Goal: Task Accomplishment & Management: Complete application form

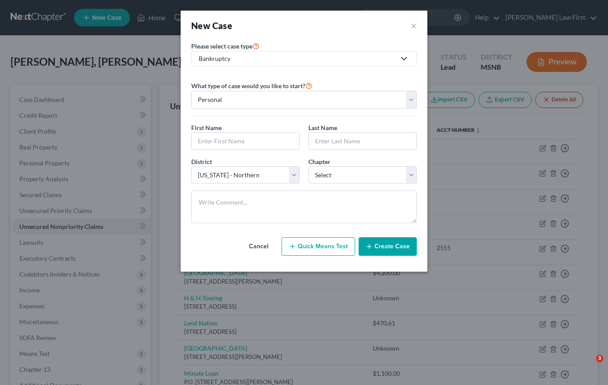
select select "43"
type input "[PERSON_NAME]"
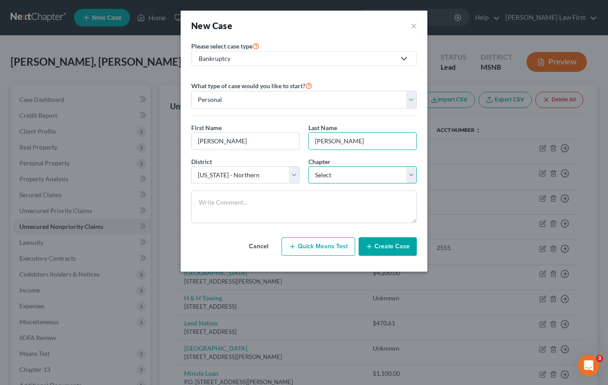
click at [373, 171] on select "Select 7 11 12 13" at bounding box center [362, 175] width 108 height 18
select select "0"
click at [386, 248] on button "Create Case" at bounding box center [388, 246] width 58 height 19
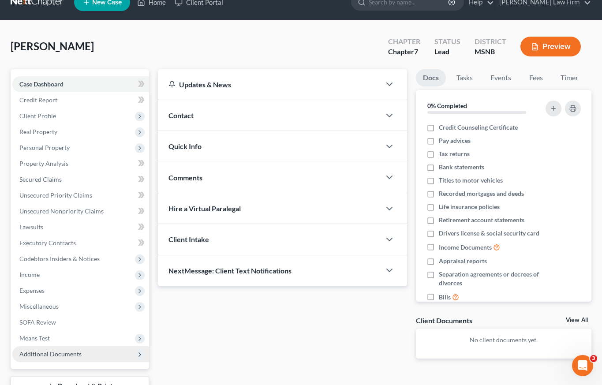
scroll to position [19, 0]
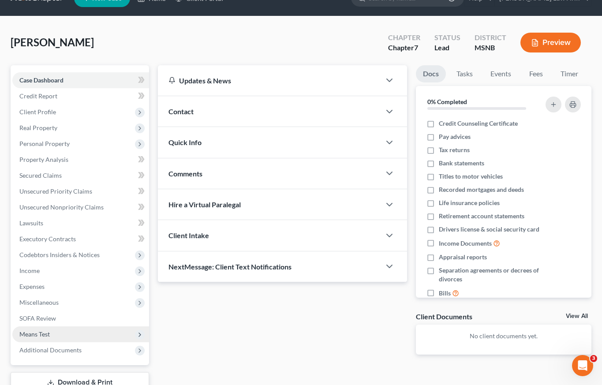
click at [72, 332] on span "Means Test" at bounding box center [80, 334] width 137 height 16
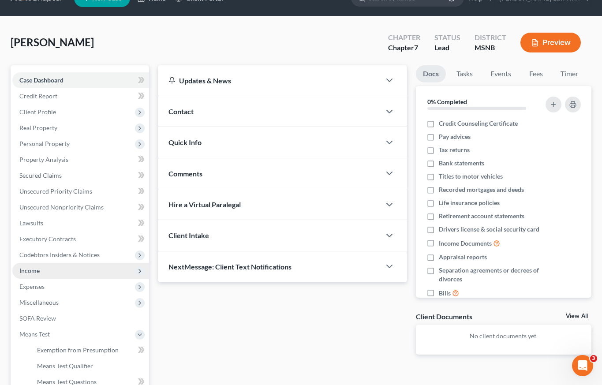
click at [53, 271] on span "Income" at bounding box center [80, 271] width 137 height 16
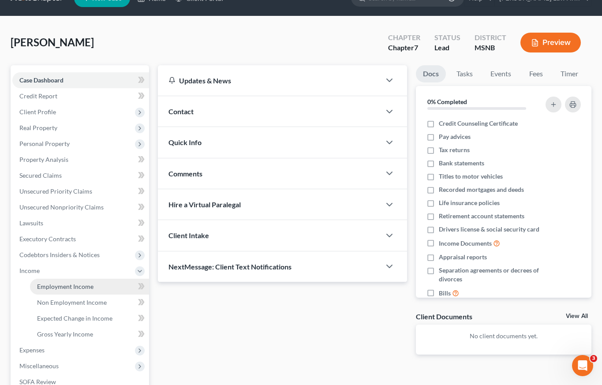
click at [59, 287] on span "Employment Income" at bounding box center [65, 285] width 56 height 7
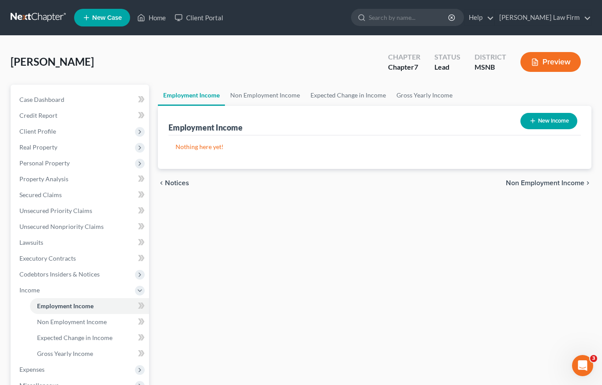
click at [562, 113] on button "New Income" at bounding box center [548, 121] width 57 height 16
select select "0"
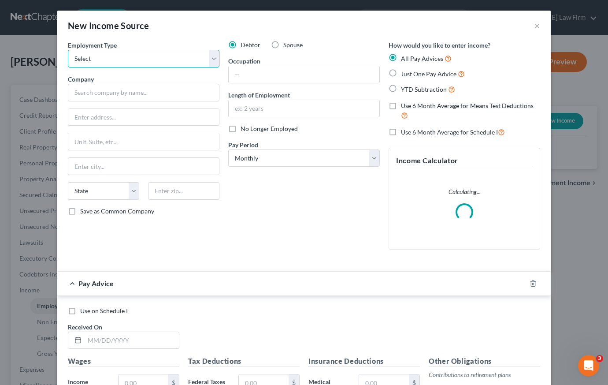
click at [154, 59] on select "Select Full or [DEMOGRAPHIC_DATA] Employment Self Employment" at bounding box center [144, 59] width 152 height 18
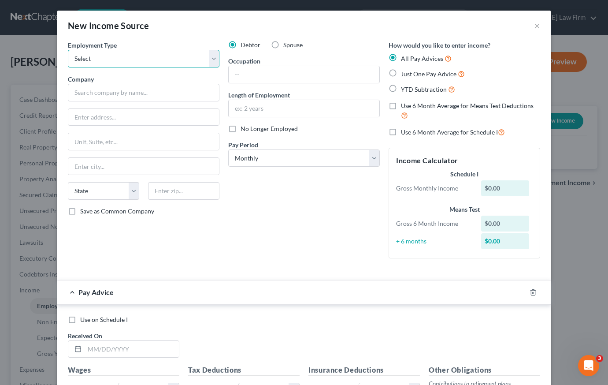
select select "0"
click at [255, 74] on input "text" at bounding box center [304, 74] width 151 height 17
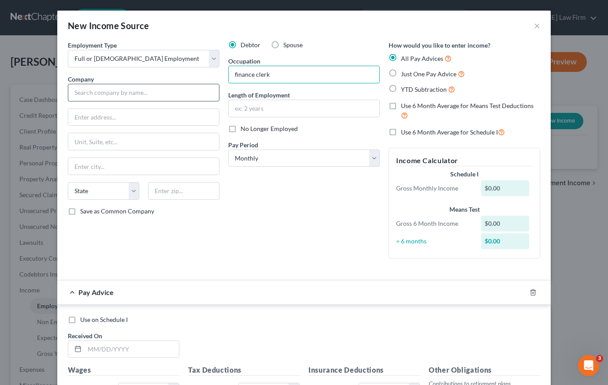
type input "finance clerk"
click at [134, 92] on input "text" at bounding box center [144, 93] width 152 height 18
type input "T Mobile"
click at [401, 75] on label "Just One Pay Advice" at bounding box center [433, 74] width 64 height 10
click at [405, 74] on input "Just One Pay Advice" at bounding box center [408, 72] width 6 height 6
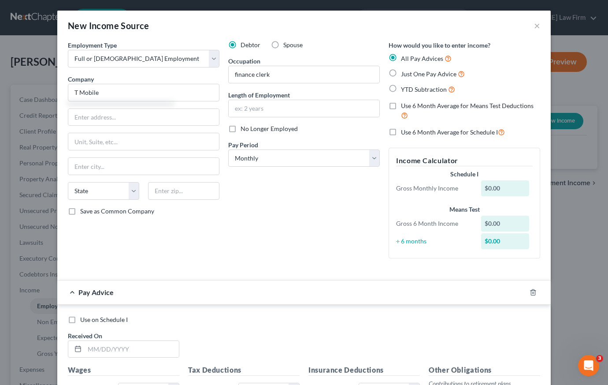
radio input "true"
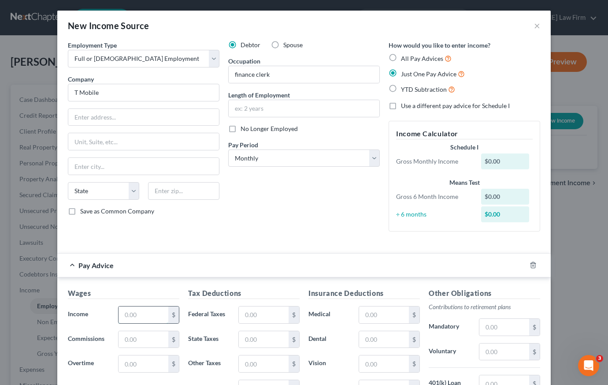
click at [151, 317] on input "text" at bounding box center [144, 314] width 50 height 17
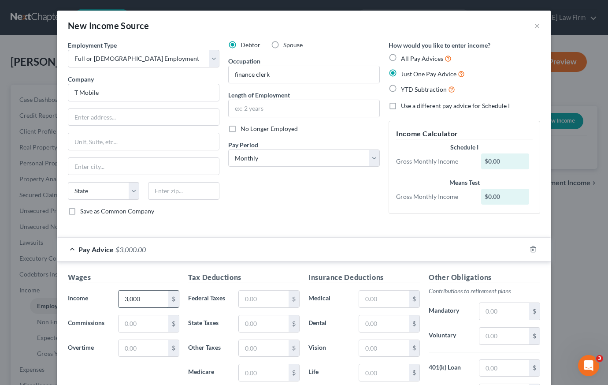
type input "3,000"
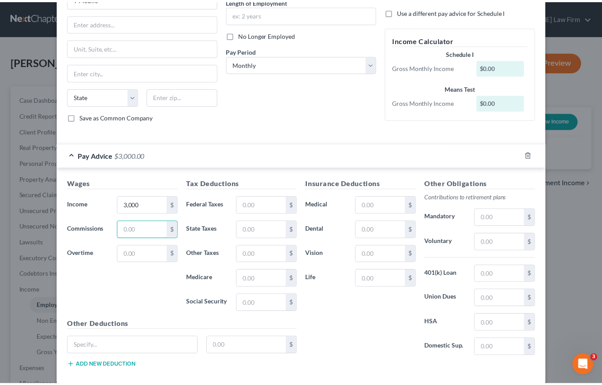
scroll to position [140, 0]
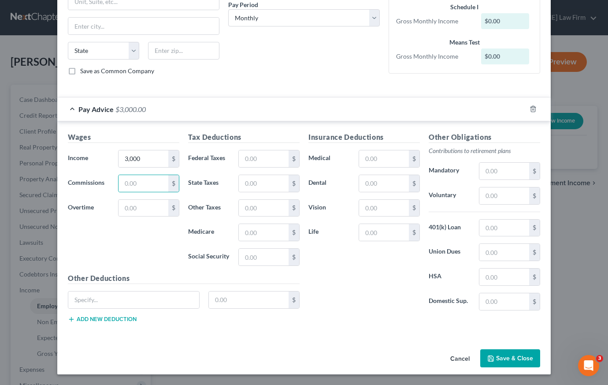
click at [511, 357] on button "Save & Close" at bounding box center [510, 358] width 60 height 19
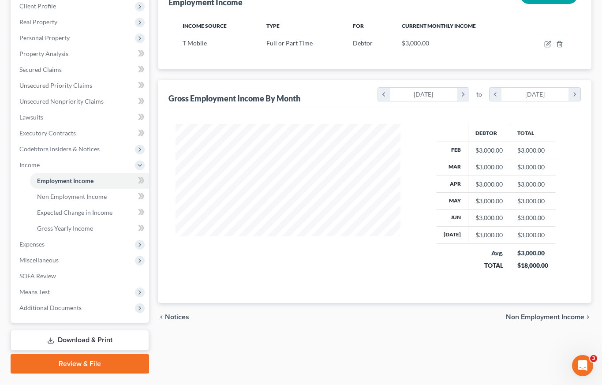
scroll to position [125, 0]
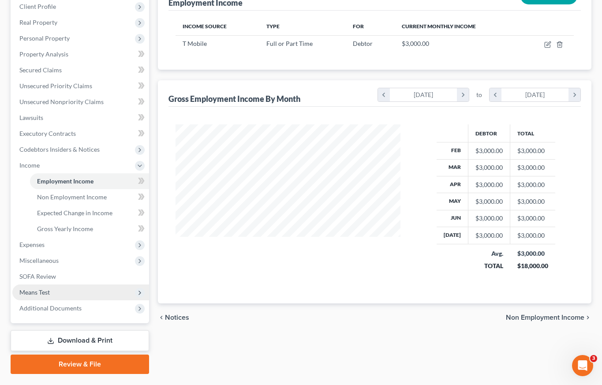
click at [55, 293] on span "Means Test" at bounding box center [80, 292] width 137 height 16
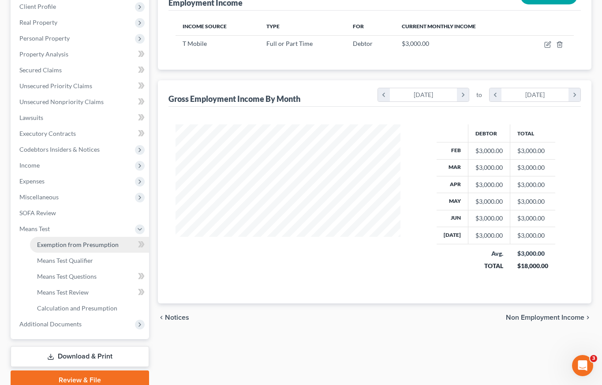
click at [60, 245] on span "Exemption from Presumption" at bounding box center [78, 244] width 82 height 7
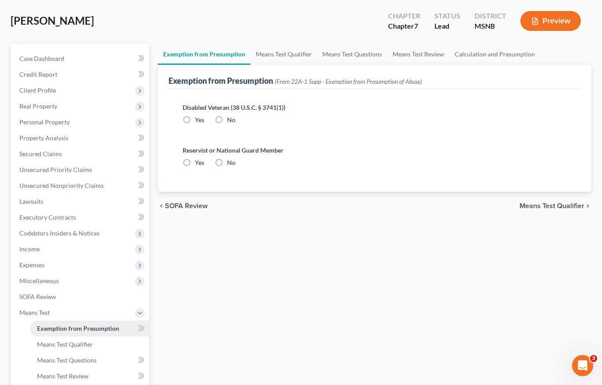
scroll to position [51, 0]
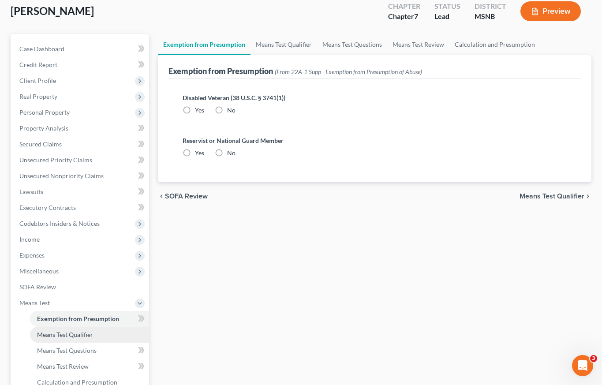
click at [58, 337] on span "Means Test Qualifier" at bounding box center [65, 334] width 56 height 7
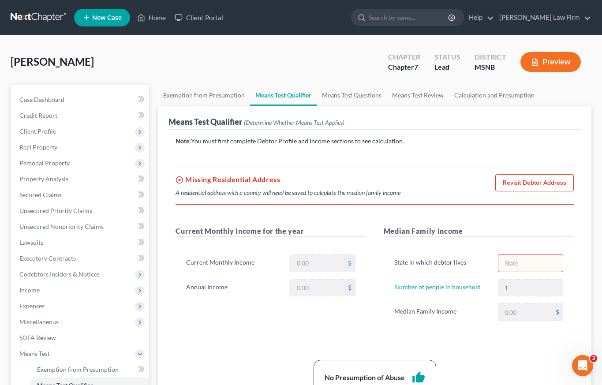
click at [537, 183] on link "Revisit Debtor Address" at bounding box center [534, 183] width 78 height 18
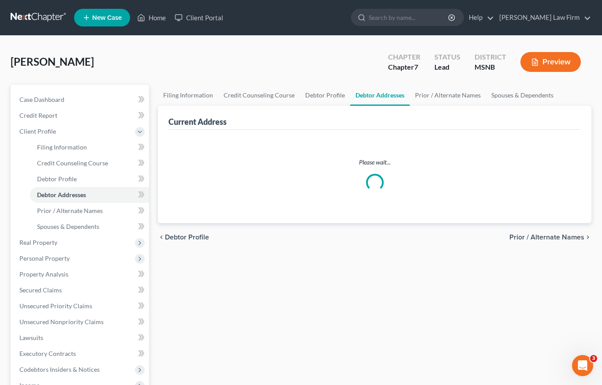
select select "0"
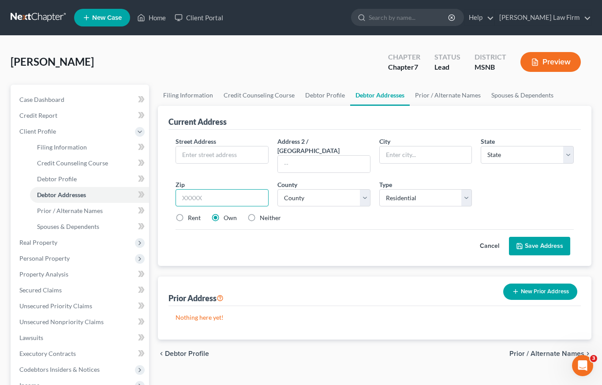
click at [241, 189] on input "text" at bounding box center [221, 198] width 93 height 18
type input "38834"
click at [365, 189] on select "County" at bounding box center [323, 198] width 93 height 18
type input "Corinth"
select select "25"
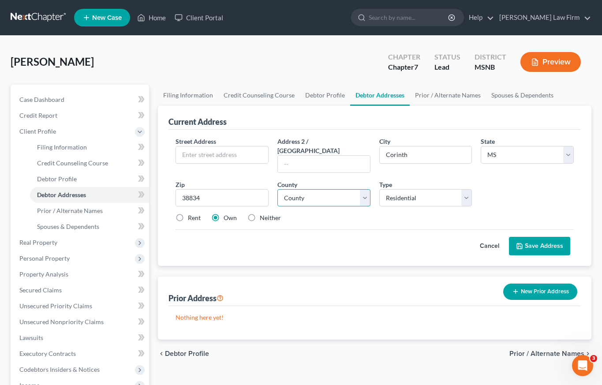
select select "1"
click at [188, 213] on label "Rent" at bounding box center [194, 217] width 13 height 9
click at [191, 213] on input "Rent" at bounding box center [194, 216] width 6 height 6
radio input "true"
click at [545, 237] on button "Save Address" at bounding box center [539, 246] width 61 height 19
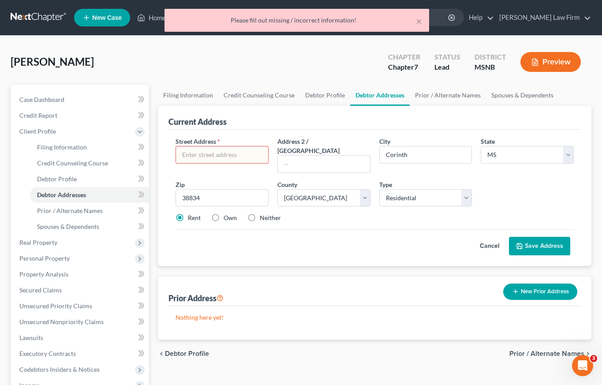
click at [242, 158] on input "text" at bounding box center [222, 154] width 92 height 17
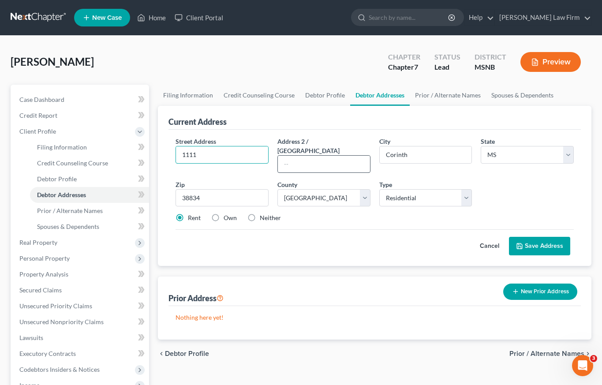
type input "1111"
click at [316, 158] on input "text" at bounding box center [324, 164] width 92 height 17
type input "Needs to be completed street"
click at [528, 237] on button "Save Address" at bounding box center [539, 246] width 61 height 19
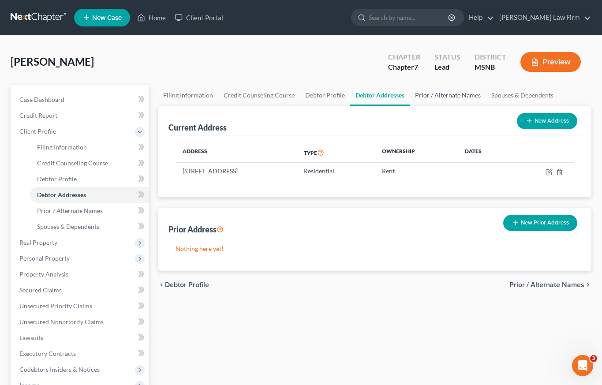
click at [443, 97] on link "Prior / Alternate Names" at bounding box center [447, 95] width 76 height 21
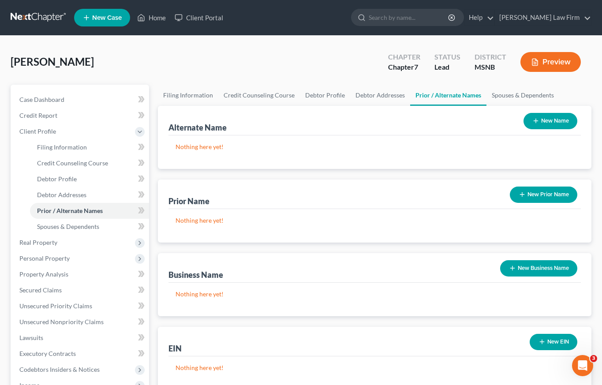
click at [544, 122] on button "New Name" at bounding box center [550, 121] width 54 height 16
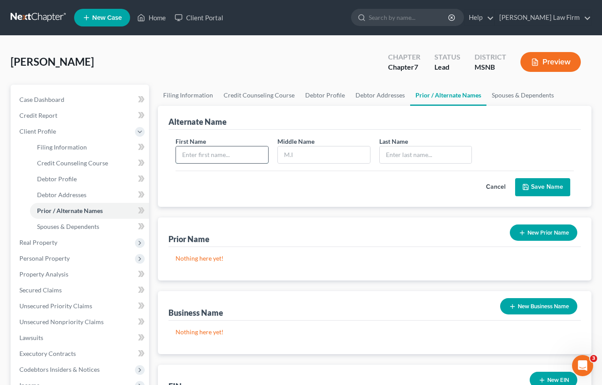
click at [204, 161] on input "text" at bounding box center [222, 154] width 92 height 17
type input "[PERSON_NAME]"
click at [534, 188] on button "Save Name" at bounding box center [542, 187] width 55 height 19
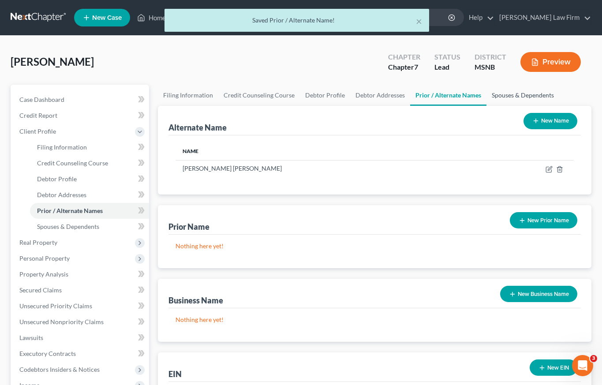
click at [494, 95] on link "Spouses & Dependents" at bounding box center [522, 95] width 73 height 21
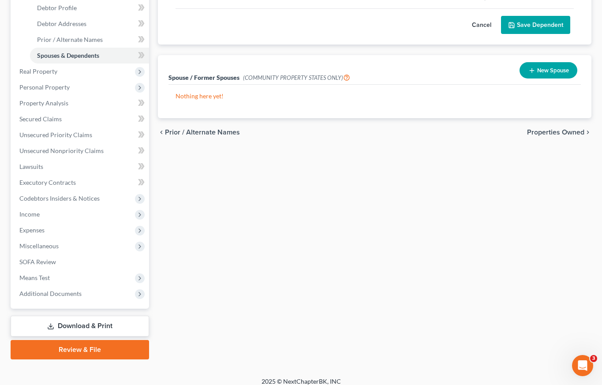
scroll to position [179, 0]
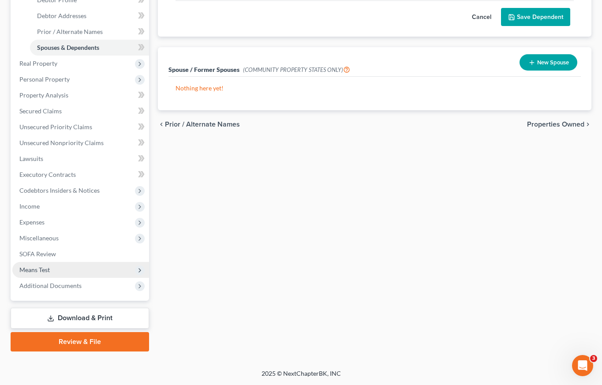
click at [50, 270] on span "Means Test" at bounding box center [80, 270] width 137 height 16
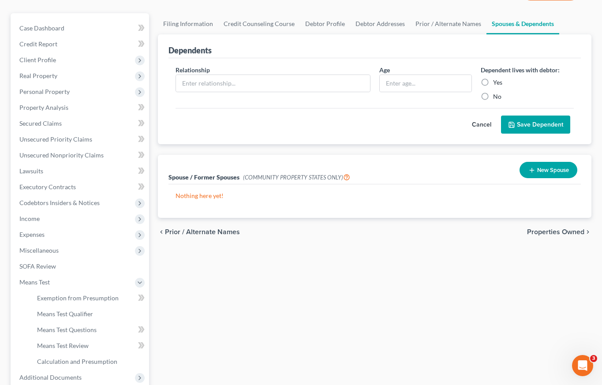
scroll to position [0, 0]
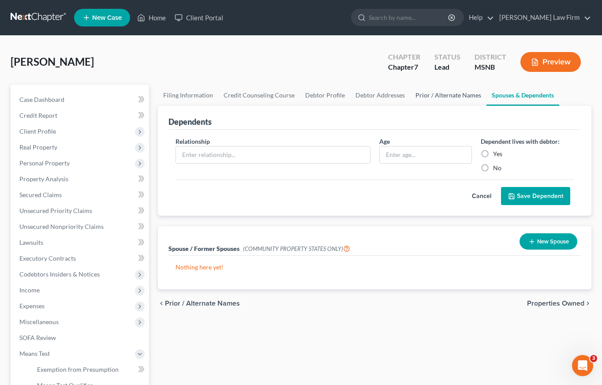
click at [443, 96] on link "Prior / Alternate Names" at bounding box center [448, 95] width 76 height 21
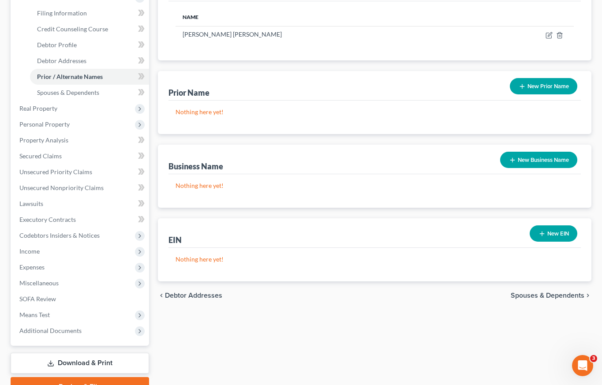
scroll to position [179, 0]
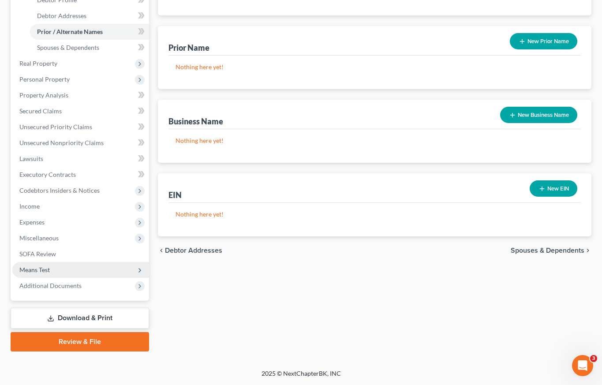
click at [35, 271] on span "Means Test" at bounding box center [34, 269] width 30 height 7
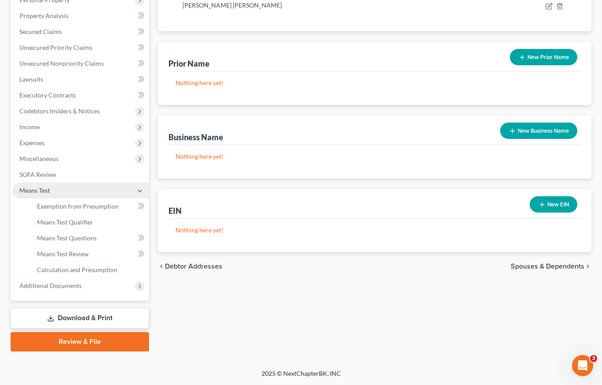
scroll to position [163, 0]
click at [61, 222] on span "Means Test Qualifier" at bounding box center [65, 221] width 56 height 7
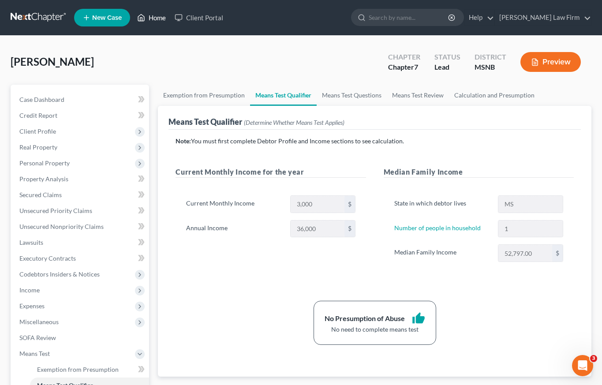
click at [160, 19] on link "Home" at bounding box center [151, 18] width 37 height 16
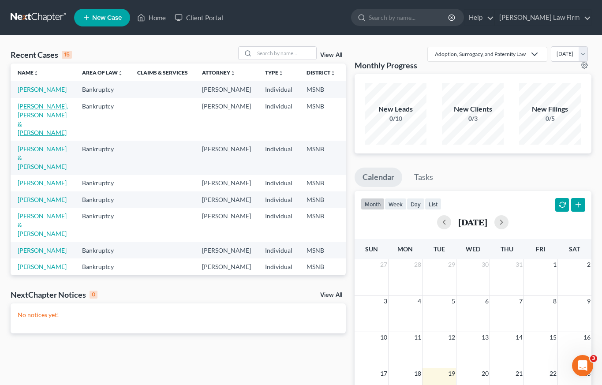
click at [31, 125] on link "[PERSON_NAME], [PERSON_NAME] & [PERSON_NAME]" at bounding box center [43, 119] width 50 height 34
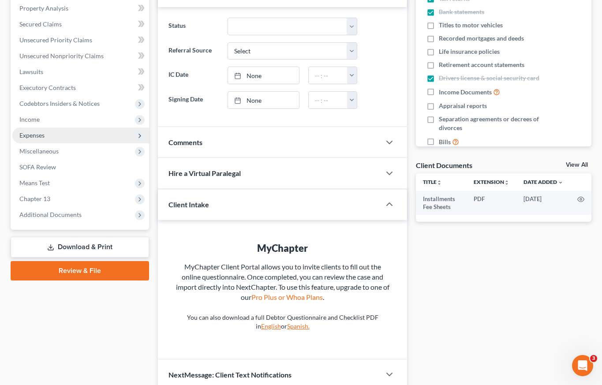
scroll to position [209, 0]
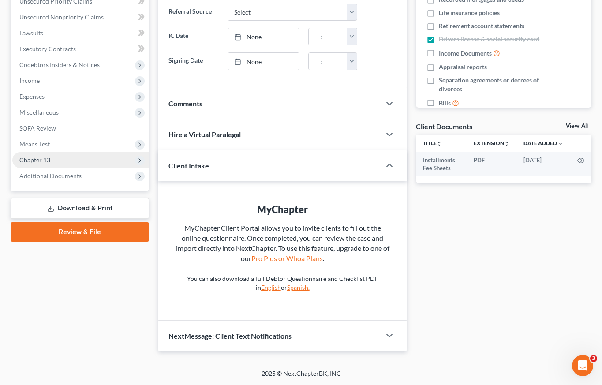
click at [38, 162] on span "Chapter 13" at bounding box center [34, 159] width 31 height 7
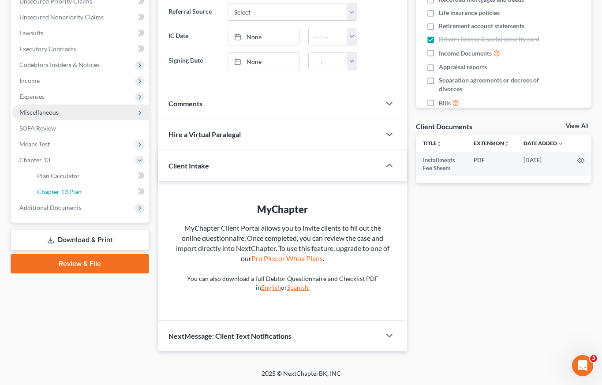
click at [55, 192] on span "Chapter 13 Plan" at bounding box center [59, 191] width 45 height 7
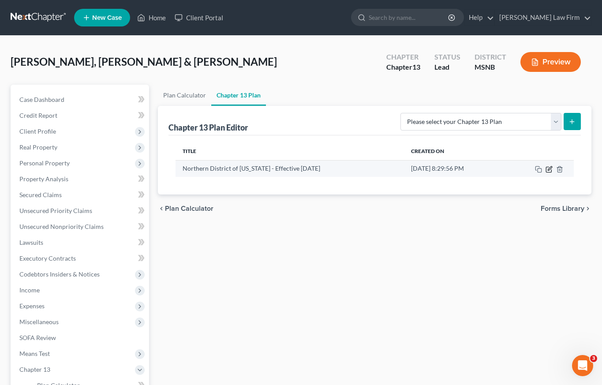
click at [549, 170] on icon "button" at bounding box center [549, 168] width 4 height 4
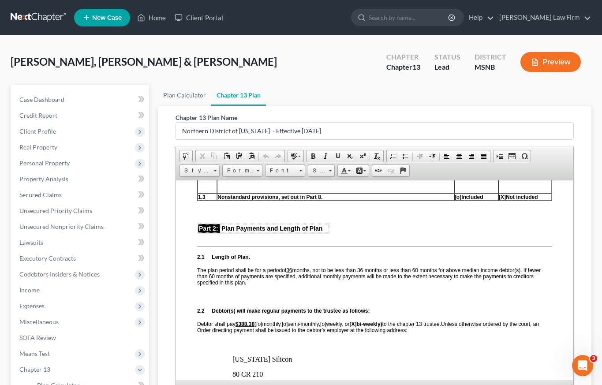
scroll to position [387, 0]
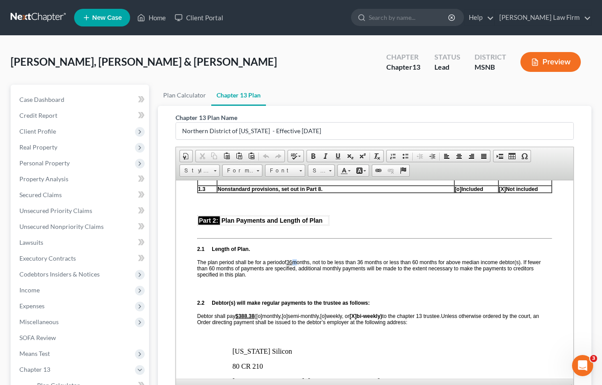
click at [295, 261] on span "of 36 months" at bounding box center [296, 262] width 28 height 6
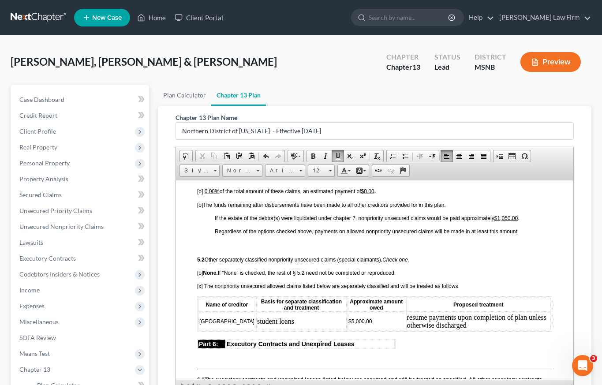
scroll to position [1978, 0]
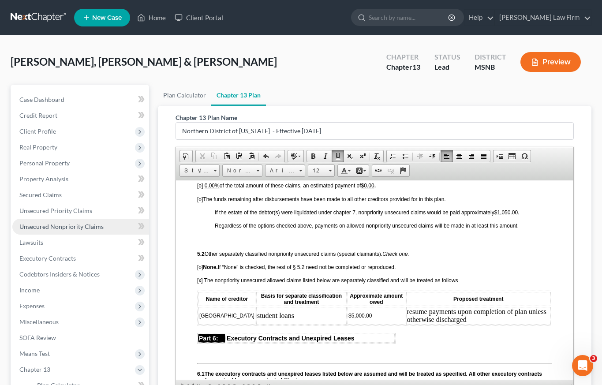
click at [45, 229] on span "Unsecured Nonpriority Claims" at bounding box center [61, 226] width 84 height 7
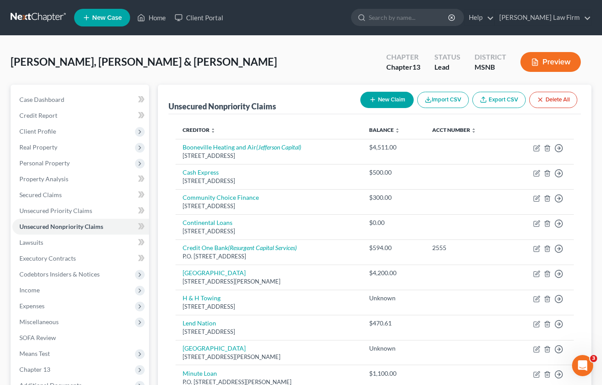
click at [374, 98] on button "New Claim" at bounding box center [386, 100] width 53 height 16
select select "2"
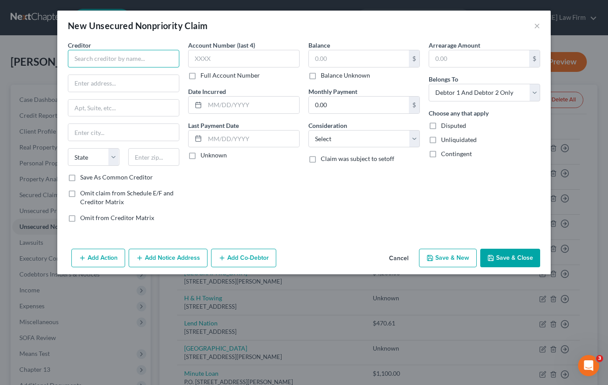
click at [87, 52] on input "text" at bounding box center [123, 59] width 111 height 18
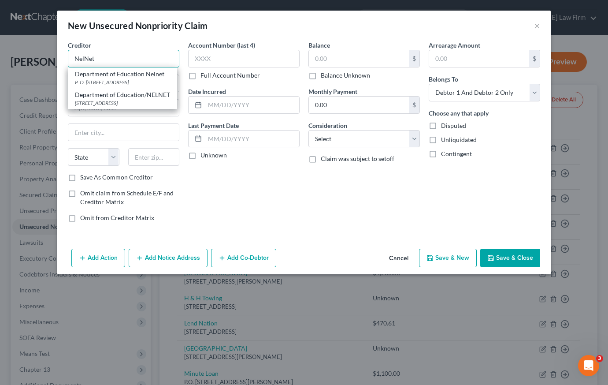
type input "NelNet"
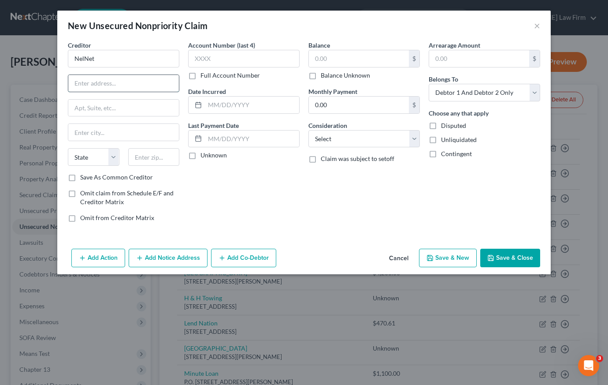
click at [112, 87] on input "text" at bounding box center [123, 83] width 111 height 17
type input "[STREET_ADDRESS]"
type input "Lincoln"
select select "30"
type input "68508"
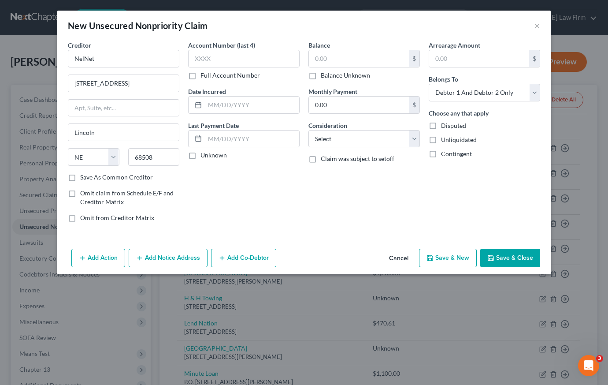
click at [80, 180] on label "Save As Common Creditor" at bounding box center [116, 177] width 73 height 9
click at [84, 178] on input "Save As Common Creditor" at bounding box center [87, 176] width 6 height 6
checkbox input "true"
click at [228, 60] on input "text" at bounding box center [243, 59] width 111 height 18
click at [217, 102] on input "text" at bounding box center [252, 105] width 94 height 17
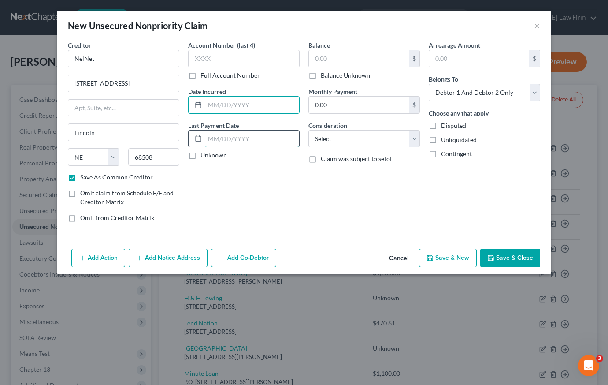
click at [214, 143] on input "text" at bounding box center [252, 138] width 94 height 17
click at [211, 158] on label "Unknown" at bounding box center [214, 155] width 26 height 9
click at [210, 156] on input "Unknown" at bounding box center [207, 154] width 6 height 6
checkbox input "true"
click at [252, 138] on input "text" at bounding box center [252, 138] width 94 height 17
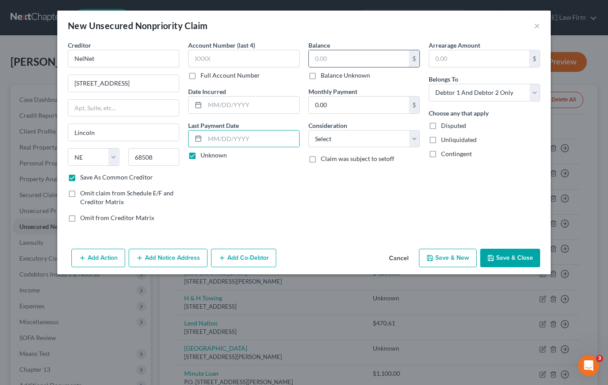
click at [344, 54] on input "text" at bounding box center [359, 58] width 100 height 17
click at [345, 135] on select "Select Cable / Satellite Services Collection Agency Credit Card Debt Debt Couns…" at bounding box center [363, 139] width 111 height 18
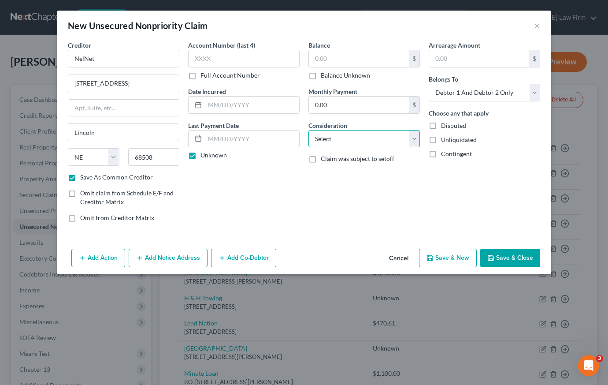
select select "17"
click at [342, 59] on input "text" at bounding box center [359, 58] width 100 height 17
click at [249, 134] on input "text" at bounding box center [252, 138] width 94 height 17
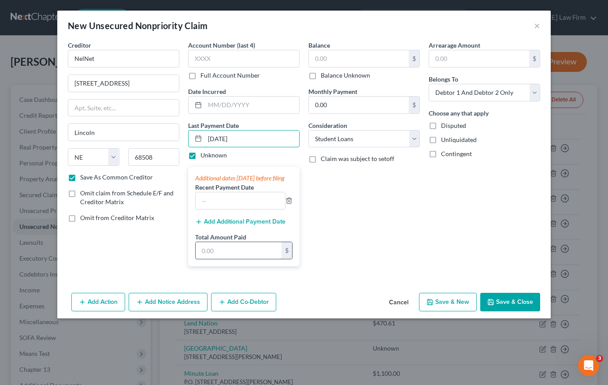
type input "[DATE]"
click at [228, 256] on input "text" at bounding box center [239, 250] width 86 height 17
type input "20"
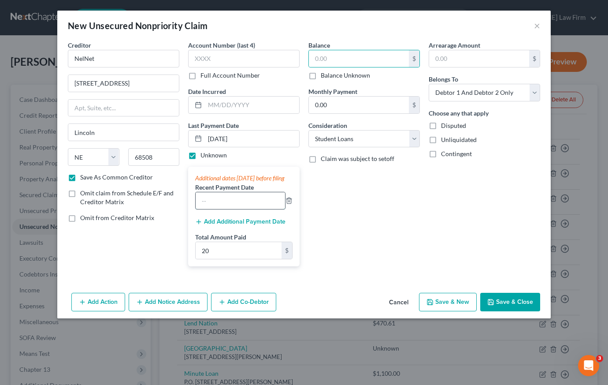
click at [226, 209] on input "text" at bounding box center [240, 200] width 89 height 17
click at [341, 59] on input "text" at bounding box center [359, 58] width 100 height 17
click at [201, 156] on label "Unknown" at bounding box center [214, 155] width 26 height 9
click at [204, 156] on input "Unknown" at bounding box center [207, 154] width 6 height 6
checkbox input "false"
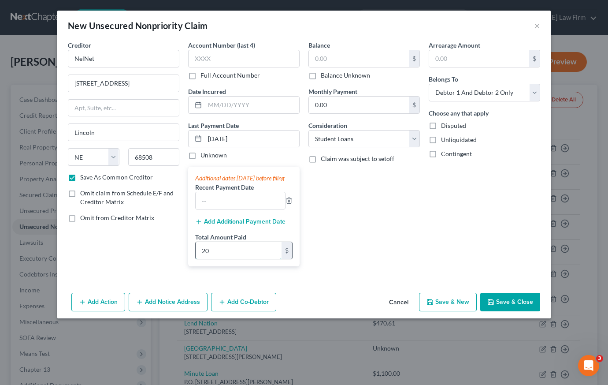
drag, startPoint x: 228, startPoint y: 260, endPoint x: 217, endPoint y: 262, distance: 11.8
click at [217, 259] on input "20" at bounding box center [239, 250] width 86 height 17
click at [366, 217] on div "Balance $ Balance Unknown Balance Undetermined $ Balance Unknown Monthly Paymen…" at bounding box center [364, 157] width 120 height 233
click at [263, 154] on div "Unknown" at bounding box center [243, 155] width 111 height 9
drag, startPoint x: 241, startPoint y: 152, endPoint x: 244, endPoint y: 164, distance: 12.7
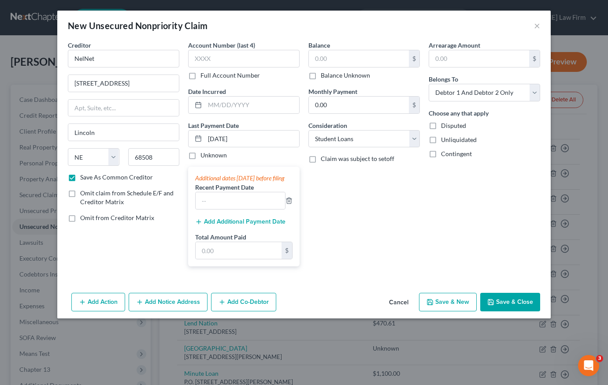
click at [244, 164] on div "Last Payment Date [DATE] Unknown Additional dates [DATE] before filing Recent P…" at bounding box center [243, 193] width 111 height 145
click at [244, 159] on div "Unknown" at bounding box center [243, 155] width 111 height 9
click at [289, 204] on icon "button" at bounding box center [289, 200] width 7 height 7
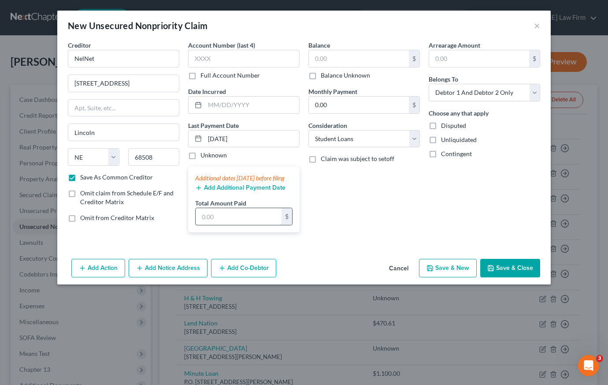
click at [259, 225] on input "text" at bounding box center [239, 216] width 86 height 17
type input "20"
click at [339, 58] on input "text" at bounding box center [359, 58] width 100 height 17
click at [514, 277] on button "Save & Close" at bounding box center [510, 268] width 60 height 19
checkbox input "false"
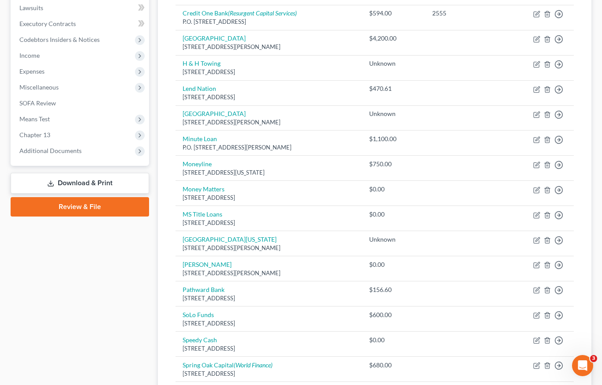
scroll to position [347, 0]
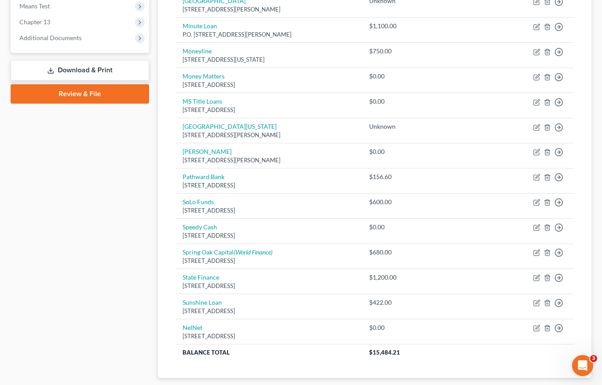
click at [85, 71] on link "Download & Print" at bounding box center [80, 70] width 138 height 21
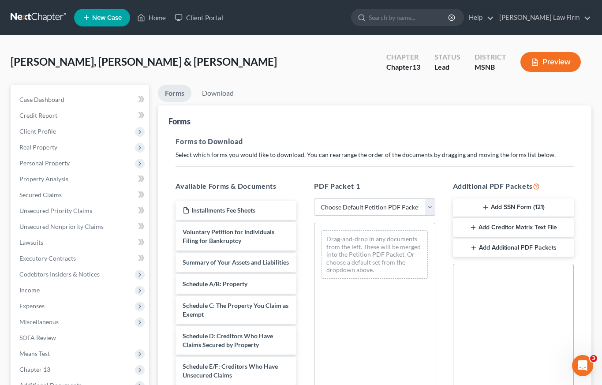
click at [364, 204] on select "Choose Default Petition PDF Packet Complete Bankruptcy Petition (all forms and …" at bounding box center [374, 207] width 121 height 18
select select "1"
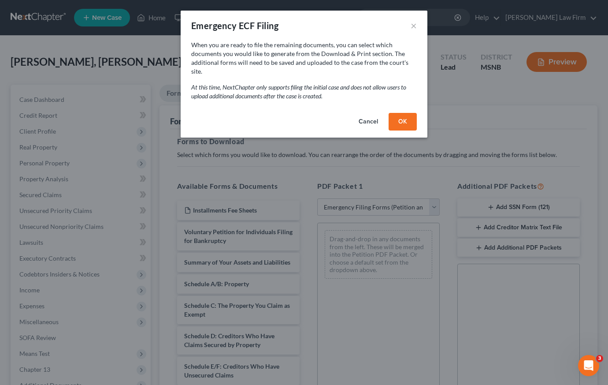
click at [404, 114] on button "OK" at bounding box center [403, 122] width 28 height 18
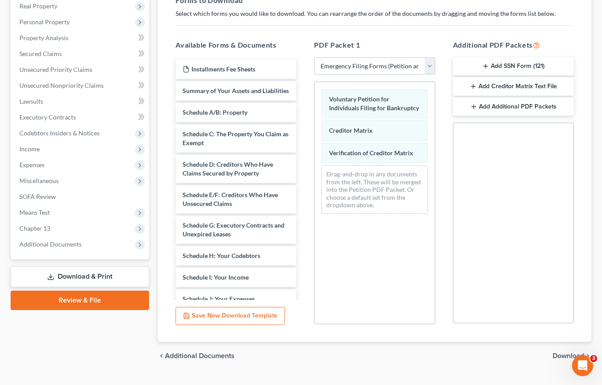
scroll to position [160, 0]
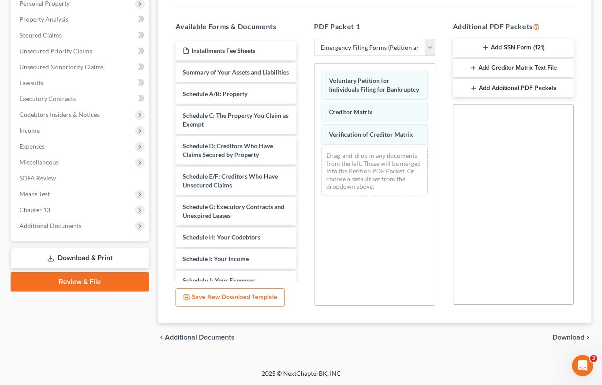
click at [567, 337] on span "Download" at bounding box center [568, 337] width 32 height 7
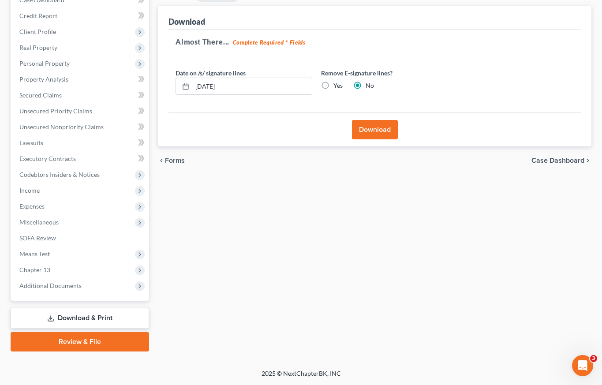
scroll to position [100, 0]
click at [375, 132] on button "Download" at bounding box center [375, 129] width 46 height 19
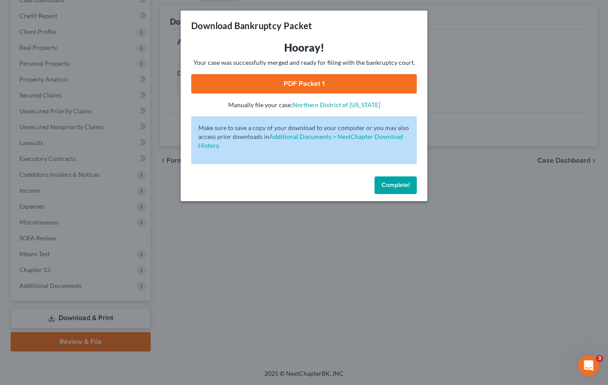
click at [305, 82] on link "PDF Packet 1" at bounding box center [304, 83] width 226 height 19
click at [393, 186] on span "Complete!" at bounding box center [396, 184] width 28 height 7
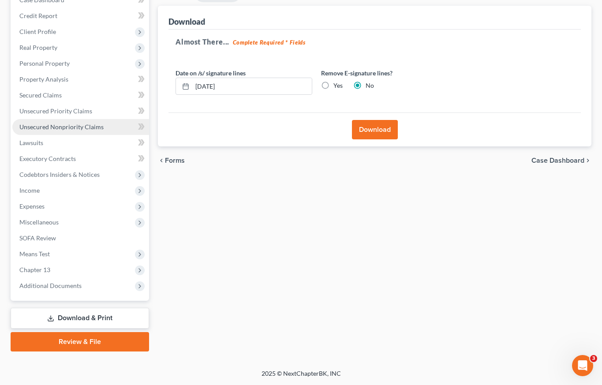
click at [51, 126] on span "Unsecured Nonpriority Claims" at bounding box center [61, 126] width 84 height 7
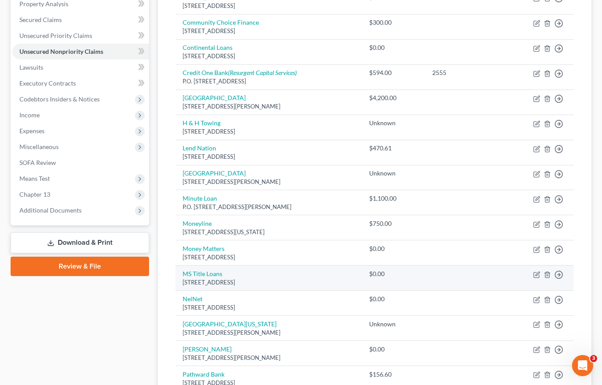
scroll to position [184, 0]
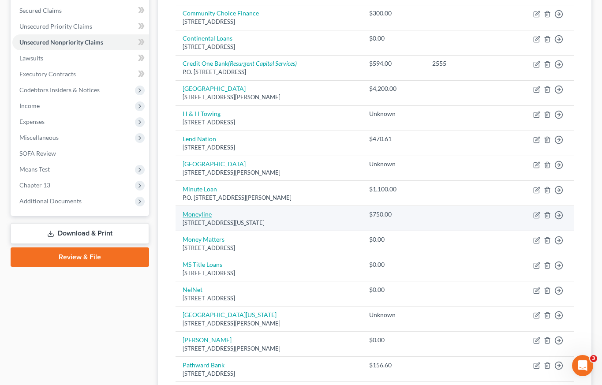
click at [205, 215] on link "Moneyline" at bounding box center [196, 213] width 29 height 7
select select "35"
select select "10"
select select "0"
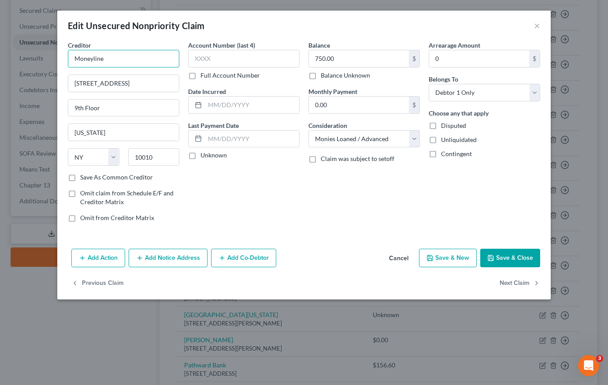
click at [115, 56] on input "Moneyline" at bounding box center [123, 59] width 111 height 18
type input "Moneylion"
click at [515, 255] on button "Save & Close" at bounding box center [510, 258] width 60 height 19
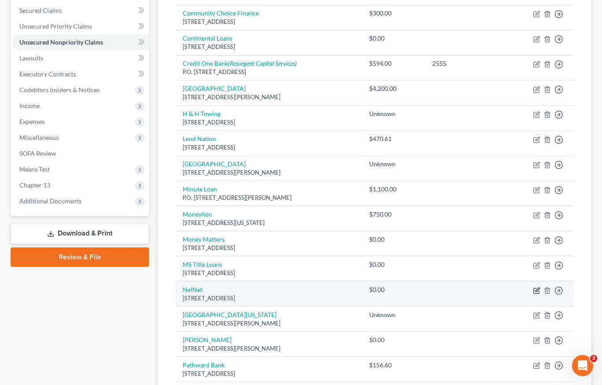
click at [535, 289] on icon "button" at bounding box center [536, 290] width 7 height 7
select select "30"
select select "17"
select select "2"
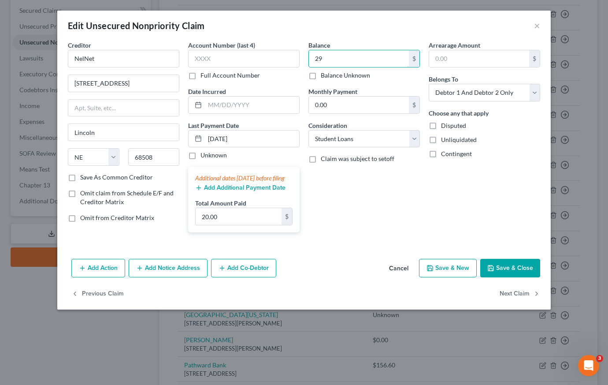
type input "2"
drag, startPoint x: 503, startPoint y: 274, endPoint x: 516, endPoint y: 263, distance: 16.8
click at [503, 274] on button "Save & Close" at bounding box center [510, 268] width 60 height 19
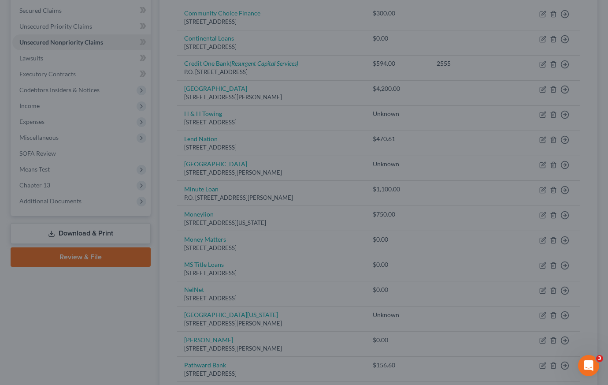
type input "4,960.00"
type input "0"
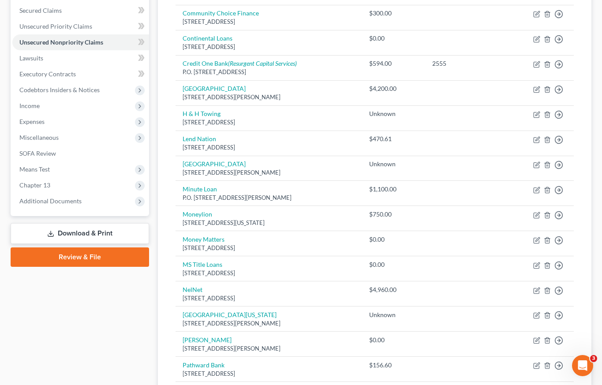
click at [80, 232] on link "Download & Print" at bounding box center [80, 233] width 138 height 21
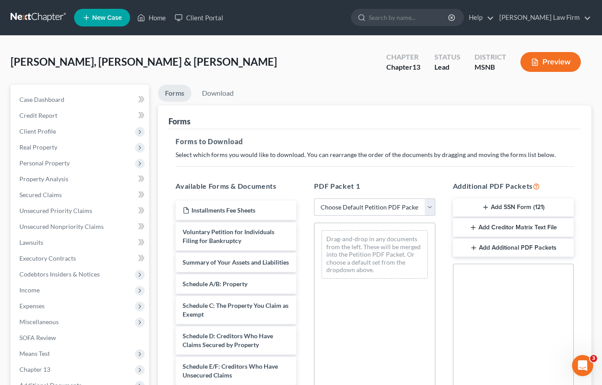
click at [332, 208] on select "Choose Default Petition PDF Packet Complete Bankruptcy Petition (all forms and …" at bounding box center [374, 207] width 121 height 18
select select "1"
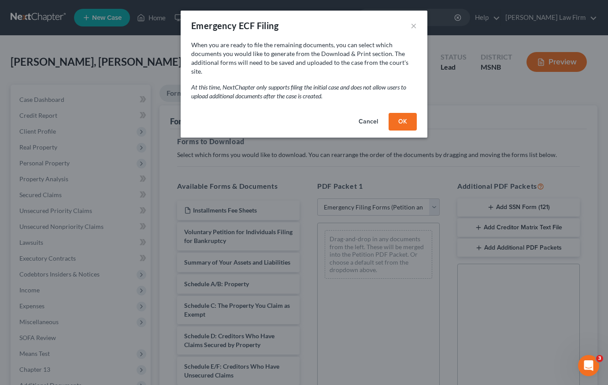
click at [401, 113] on button "OK" at bounding box center [403, 122] width 28 height 18
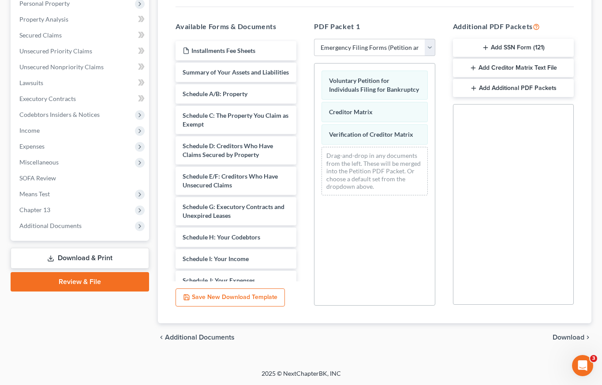
click at [565, 337] on span "Download" at bounding box center [568, 337] width 32 height 7
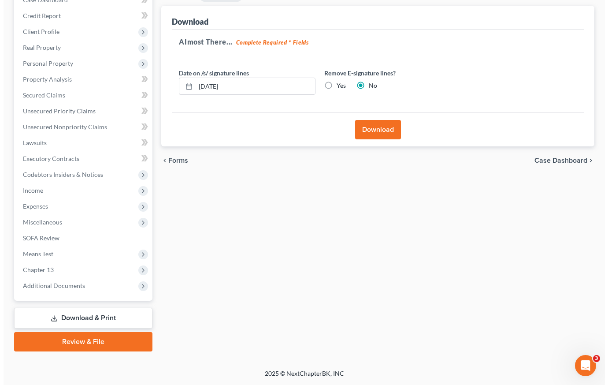
scroll to position [100, 0]
click at [375, 131] on button "Download" at bounding box center [375, 129] width 46 height 19
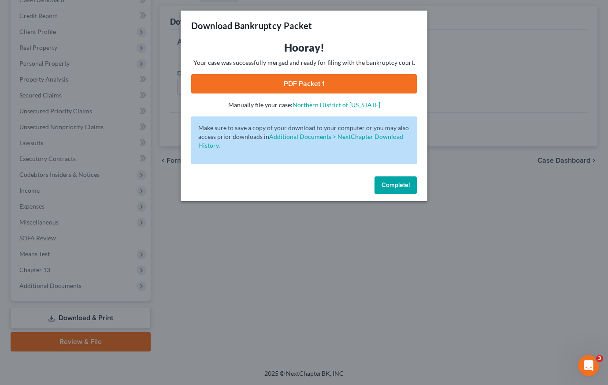
click at [332, 88] on link "PDF Packet 1" at bounding box center [304, 83] width 226 height 19
